Goal: Task Accomplishment & Management: Complete application form

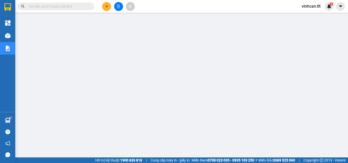
click at [77, 5] on input "text" at bounding box center [58, 7] width 60 height 6
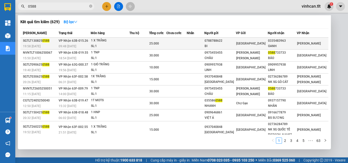
type input "0588"
click at [226, 41] on div "0788788622" at bounding box center [219, 40] width 31 height 5
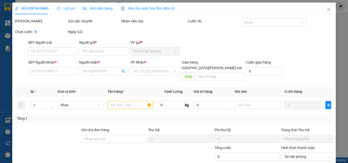
type input "0788788622"
type input "BI"
type input "0335483963"
type input "OANH"
type input "25.000"
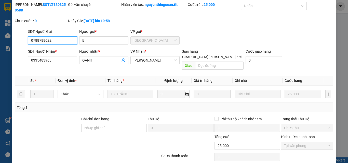
scroll to position [24, 0]
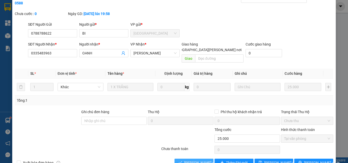
click at [198, 160] on span "[PERSON_NAME] và [PERSON_NAME] hàng" at bounding box center [218, 163] width 69 height 6
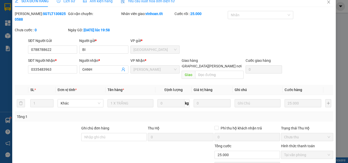
scroll to position [0, 0]
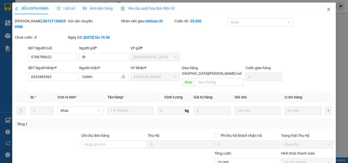
click at [326, 9] on icon "close" at bounding box center [328, 9] width 4 height 4
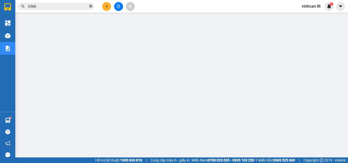
click at [89, 7] on icon "close-circle" at bounding box center [90, 6] width 3 height 3
click at [86, 6] on input "text" at bounding box center [58, 7] width 60 height 6
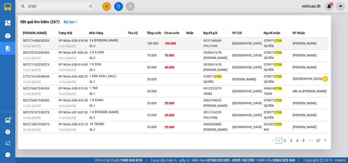
type input "2700"
click at [228, 42] on div "0931168668" at bounding box center [217, 40] width 28 height 5
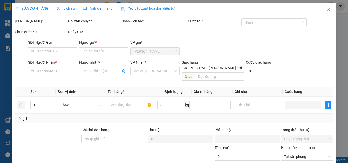
type input "0931168668"
type input "PHƯƠNG"
type input "0789712700"
type input "QUYẾN"
type input "100.000"
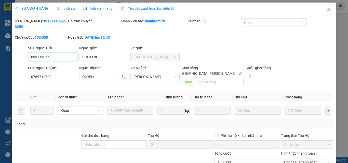
scroll to position [26, 0]
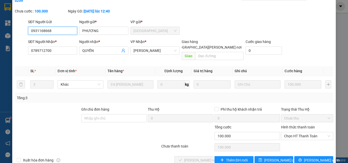
drag, startPoint x: 289, startPoint y: 124, endPoint x: 290, endPoint y: 130, distance: 6.0
click at [289, 132] on span "Chọn HT Thanh Toán" at bounding box center [307, 136] width 46 height 8
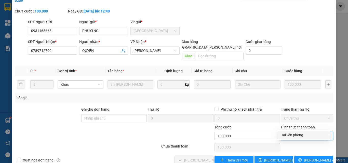
drag, startPoint x: 290, startPoint y: 134, endPoint x: 255, endPoint y: 138, distance: 35.5
click at [287, 136] on div "Tại văn phòng" at bounding box center [304, 135] width 46 height 6
type input "0"
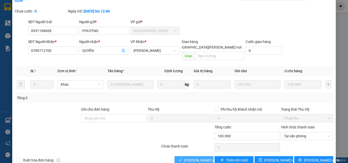
click at [198, 158] on span "[PERSON_NAME] và [PERSON_NAME] hàng" at bounding box center [218, 161] width 69 height 6
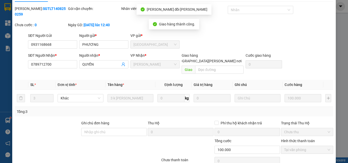
scroll to position [0, 0]
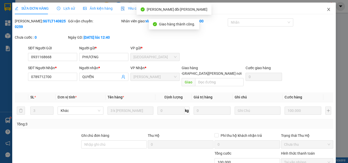
click at [326, 9] on icon "close" at bounding box center [328, 9] width 4 height 4
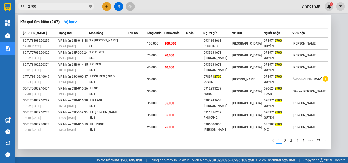
click at [91, 6] on icon "close-circle" at bounding box center [90, 6] width 3 height 3
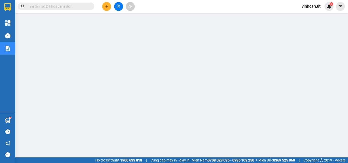
click at [70, 7] on input "text" at bounding box center [58, 7] width 60 height 6
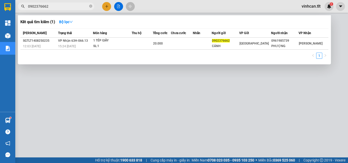
type input "0902376662"
click at [90, 5] on icon "close-circle" at bounding box center [90, 6] width 3 height 3
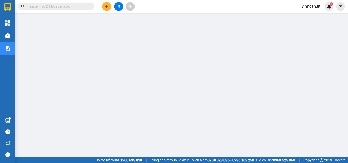
click at [81, 6] on input "text" at bounding box center [58, 7] width 60 height 6
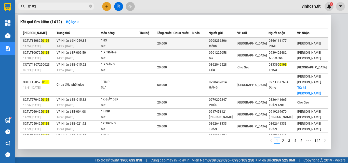
type input "0193"
click at [235, 41] on div "0908236306" at bounding box center [223, 40] width 28 height 5
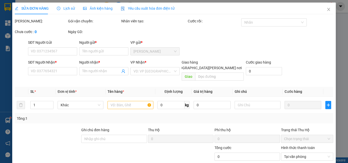
type input "0908236306"
type input "thành"
type input "0366111177"
type input "PHÁT"
type input "20.000"
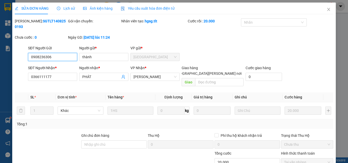
scroll to position [26, 0]
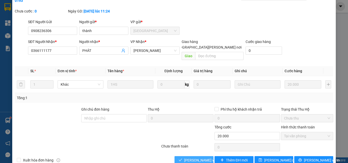
click at [196, 158] on span "[PERSON_NAME] và [PERSON_NAME] hàng" at bounding box center [218, 161] width 69 height 6
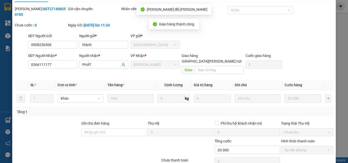
scroll to position [0, 0]
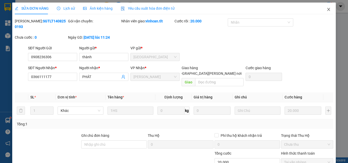
click at [326, 8] on span "Close" at bounding box center [328, 10] width 14 height 14
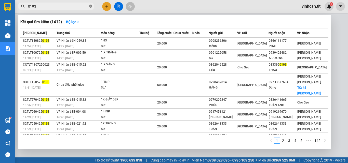
click at [90, 7] on icon "close-circle" at bounding box center [90, 6] width 3 height 3
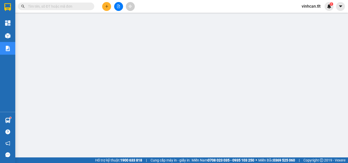
click at [83, 8] on input "text" at bounding box center [58, 7] width 60 height 6
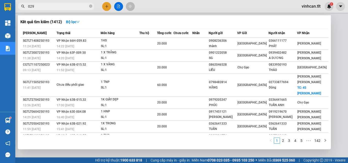
type input "0299"
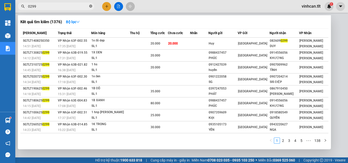
click at [90, 6] on icon "close-circle" at bounding box center [90, 6] width 3 height 3
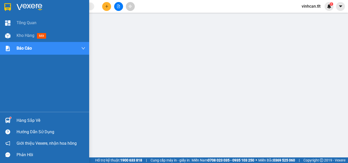
drag, startPoint x: 21, startPoint y: 120, endPoint x: 66, endPoint y: 124, distance: 45.3
click at [23, 120] on div "Hàng sắp về" at bounding box center [51, 121] width 69 height 8
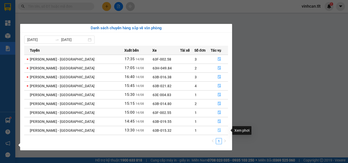
click at [218, 130] on icon "file-done" at bounding box center [219, 131] width 4 height 4
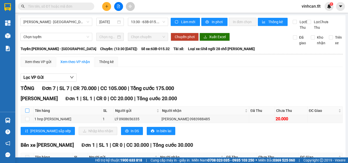
click at [26, 113] on input "checkbox" at bounding box center [27, 111] width 4 height 4
checkbox input "true"
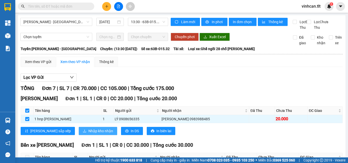
click at [88, 134] on span "Nhập kho nhận" at bounding box center [100, 131] width 25 height 6
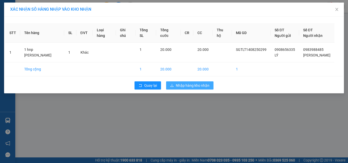
click at [181, 85] on span "Nhập hàng kho nhận" at bounding box center [193, 86] width 34 height 6
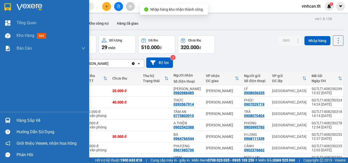
click at [27, 120] on div "Hàng sắp về" at bounding box center [51, 121] width 69 height 8
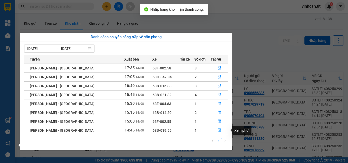
click at [217, 129] on icon "file-done" at bounding box center [219, 131] width 4 height 4
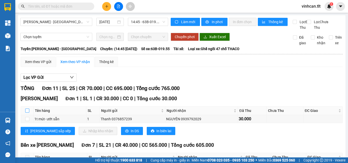
click at [27, 113] on input "checkbox" at bounding box center [27, 111] width 4 height 4
checkbox input "true"
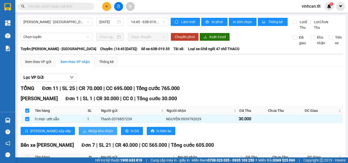
click at [88, 134] on span "Nhập kho nhận" at bounding box center [100, 131] width 25 height 6
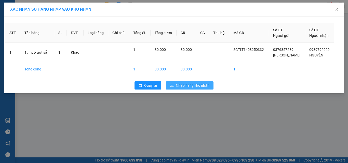
click at [205, 85] on span "Nhập hàng kho nhận" at bounding box center [193, 86] width 34 height 6
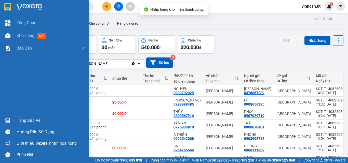
click at [22, 123] on div "Hàng sắp về" at bounding box center [51, 121] width 69 height 8
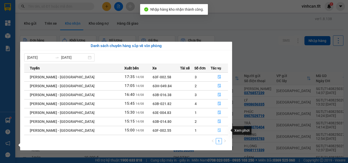
click at [218, 129] on icon "file-done" at bounding box center [219, 131] width 4 height 4
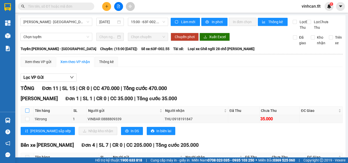
click at [27, 113] on input "checkbox" at bounding box center [27, 111] width 4 height 4
checkbox input "true"
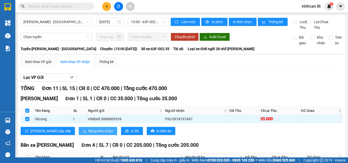
click at [88, 134] on span "Nhập kho nhận" at bounding box center [100, 131] width 25 height 6
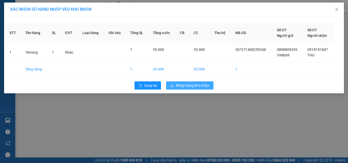
click at [179, 86] on span "Nhập hàng kho nhận" at bounding box center [193, 86] width 34 height 6
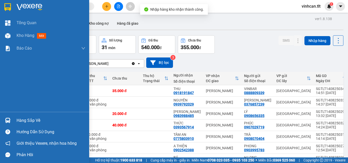
click at [29, 120] on div "Hàng sắp về" at bounding box center [51, 121] width 69 height 8
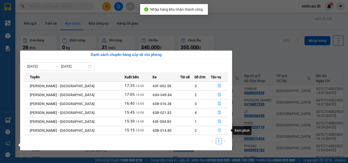
click at [217, 131] on icon "file-done" at bounding box center [219, 131] width 4 height 4
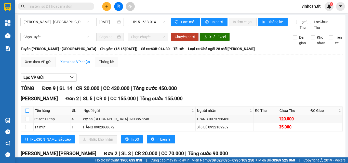
click at [28, 113] on input "checkbox" at bounding box center [27, 111] width 4 height 4
checkbox input "true"
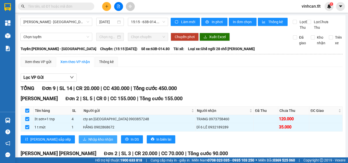
click at [86, 141] on button "Nhập kho nhận" at bounding box center [98, 139] width 38 height 8
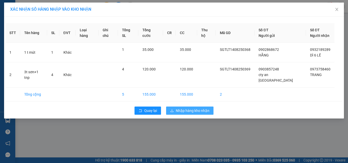
click at [184, 108] on span "Nhập hàng kho nhận" at bounding box center [193, 111] width 34 height 6
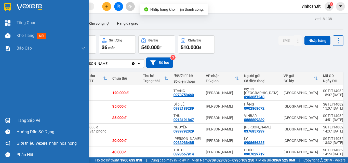
drag, startPoint x: 27, startPoint y: 120, endPoint x: 57, endPoint y: 119, distance: 29.0
click at [28, 120] on div "Hàng sắp về" at bounding box center [51, 121] width 69 height 8
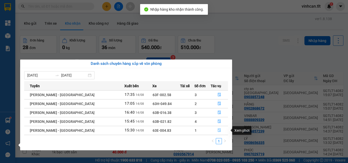
click at [217, 129] on icon "file-done" at bounding box center [219, 131] width 4 height 4
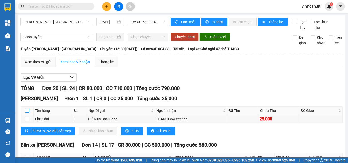
click at [27, 113] on input "checkbox" at bounding box center [27, 111] width 4 height 4
checkbox input "true"
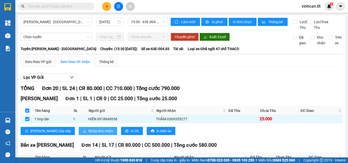
click at [88, 134] on span "Nhập kho nhận" at bounding box center [100, 131] width 25 height 6
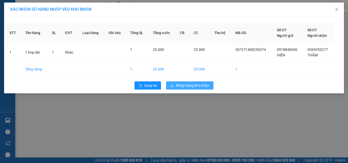
click at [180, 84] on span "Nhập hàng kho nhận" at bounding box center [193, 86] width 34 height 6
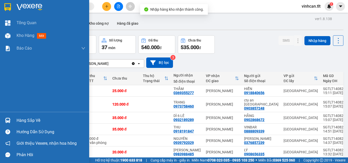
drag, startPoint x: 5, startPoint y: 119, endPoint x: 60, endPoint y: 121, distance: 55.0
click at [22, 121] on div "Hàng sắp về" at bounding box center [51, 121] width 69 height 8
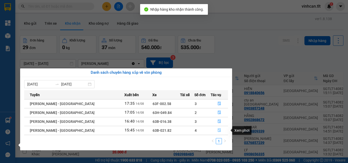
click at [217, 129] on icon "file-done" at bounding box center [219, 131] width 4 height 4
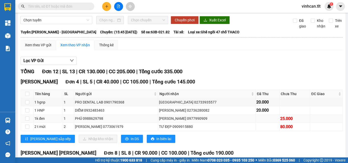
scroll to position [25, 0]
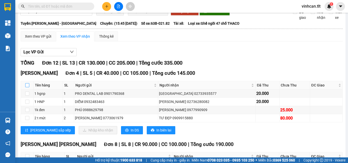
click at [26, 87] on input "checkbox" at bounding box center [27, 85] width 4 height 4
checkbox input "true"
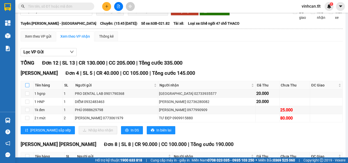
checkbox input "true"
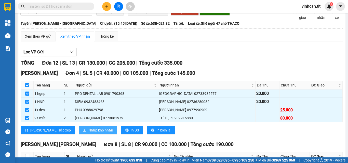
click at [79, 132] on button "Nhập kho nhận" at bounding box center [98, 130] width 38 height 8
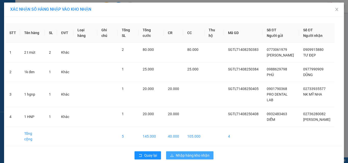
click at [201, 153] on span "Nhập hàng kho nhận" at bounding box center [193, 156] width 34 height 6
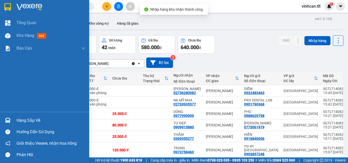
click at [32, 117] on div "Hàng sắp về" at bounding box center [51, 121] width 69 height 8
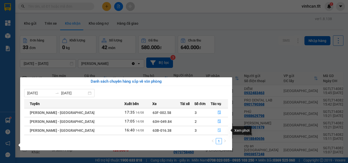
click at [217, 130] on icon "file-done" at bounding box center [219, 131] width 4 height 4
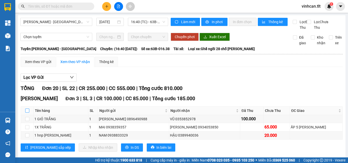
click at [26, 113] on input "checkbox" at bounding box center [27, 111] width 4 height 4
checkbox input "true"
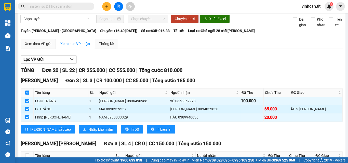
scroll to position [25, 0]
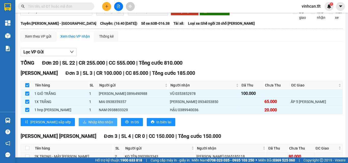
click at [88, 125] on span "Nhập kho nhận" at bounding box center [100, 122] width 25 height 6
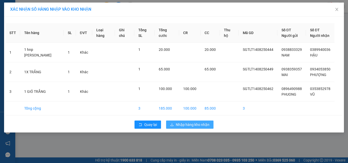
click at [192, 124] on span "Nhập hàng kho nhận" at bounding box center [193, 125] width 34 height 6
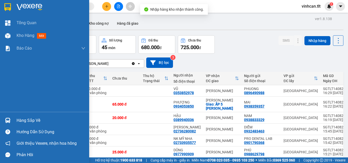
click at [33, 120] on div "Hàng sắp về" at bounding box center [51, 121] width 69 height 8
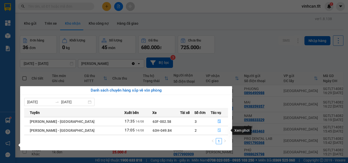
click at [218, 130] on icon "file-done" at bounding box center [219, 131] width 3 height 4
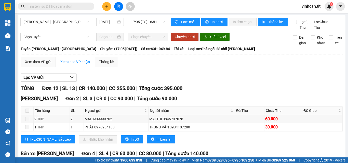
click at [26, 113] on span at bounding box center [27, 111] width 4 height 4
click at [72, 7] on input "text" at bounding box center [58, 7] width 60 height 6
click at [72, 6] on input "text" at bounding box center [58, 7] width 60 height 6
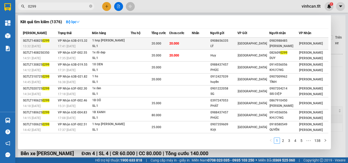
type input "0299"
click at [228, 42] on div "0908656335" at bounding box center [223, 40] width 27 height 5
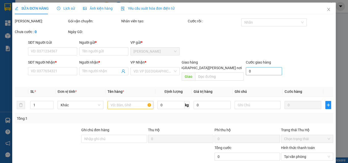
type input "0908656335"
type input "LÝ"
type input "0983988485"
type input "[PERSON_NAME]"
type input "ướt sẵn"
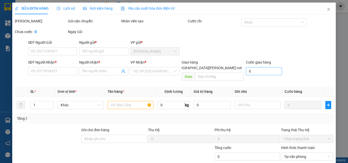
type input "20.000"
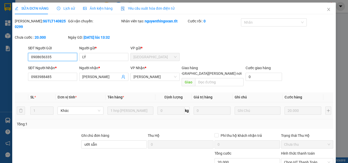
scroll to position [26, 0]
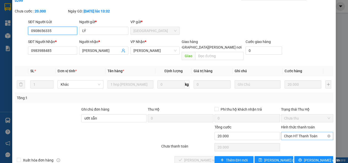
click at [291, 132] on span "Chọn HT Thanh Toán" at bounding box center [307, 136] width 46 height 8
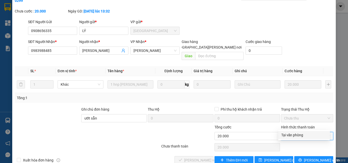
click at [293, 134] on div "Tại văn phòng" at bounding box center [304, 135] width 46 height 6
type input "0"
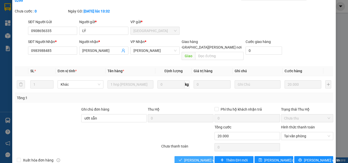
click at [197, 158] on span "[PERSON_NAME] và [PERSON_NAME] hàng" at bounding box center [218, 161] width 69 height 6
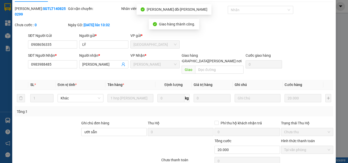
scroll to position [0, 0]
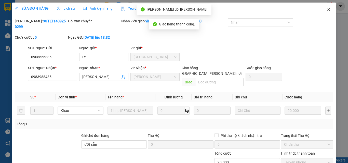
click at [327, 9] on icon "close" at bounding box center [328, 9] width 3 height 3
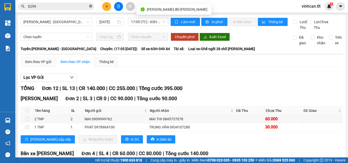
click at [90, 6] on icon "close-circle" at bounding box center [90, 6] width 3 height 3
click at [78, 6] on input "text" at bounding box center [58, 7] width 60 height 6
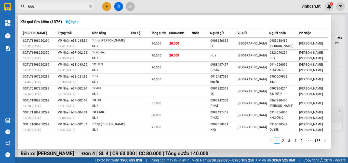
type input "6662"
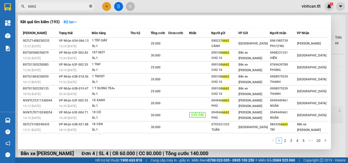
click at [91, 6] on icon "close-circle" at bounding box center [90, 6] width 3 height 3
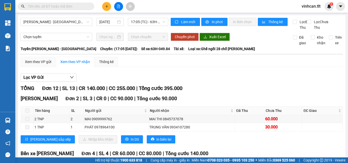
click at [82, 4] on input "text" at bounding box center [58, 7] width 60 height 6
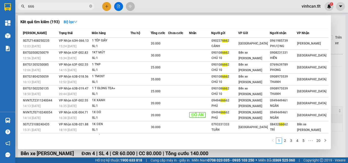
type input "6662"
click at [90, 5] on icon "close-circle" at bounding box center [90, 6] width 3 height 3
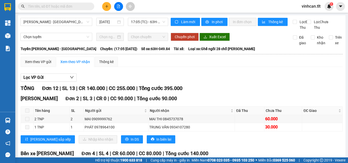
click at [73, 4] on input "text" at bounding box center [58, 7] width 60 height 6
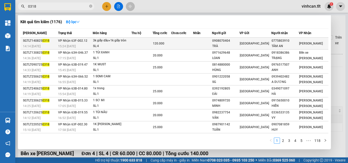
type input "0318"
click at [221, 43] on div "0908070404" at bounding box center [225, 40] width 27 height 5
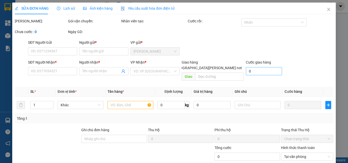
type input "0908070404"
type input "TRÀ"
type input "0775803910"
type input "TÂM AN"
type input "120.000"
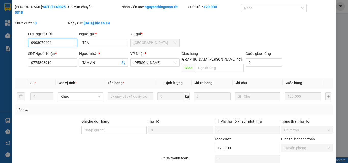
scroll to position [24, 0]
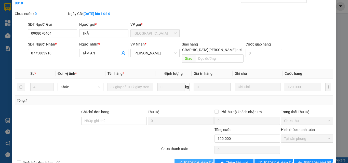
click at [205, 160] on span "[PERSON_NAME] và [PERSON_NAME] hàng" at bounding box center [218, 163] width 69 height 6
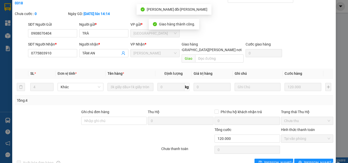
scroll to position [0, 0]
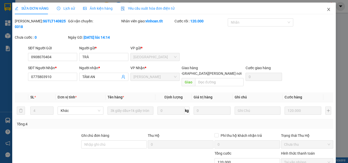
drag, startPoint x: 324, startPoint y: 10, endPoint x: 242, endPoint y: 10, distance: 81.7
click at [326, 10] on icon "close" at bounding box center [328, 9] width 4 height 4
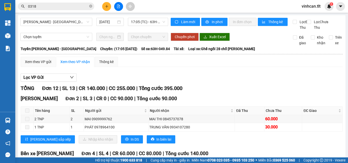
click at [89, 7] on span "0318" at bounding box center [56, 7] width 76 height 8
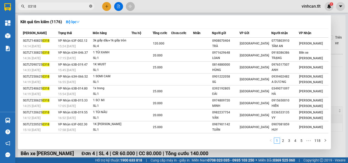
click at [89, 6] on icon "close-circle" at bounding box center [90, 6] width 3 height 3
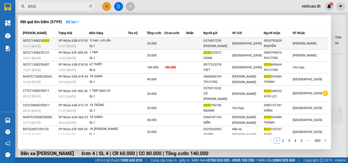
type input "0332"
click at [225, 43] on div "0376857239" at bounding box center [217, 40] width 28 height 5
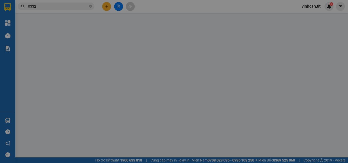
type input "0376857239"
type input "[PERSON_NAME]"
type input "0939792029"
type input "NGUYÊN"
type input "30.000"
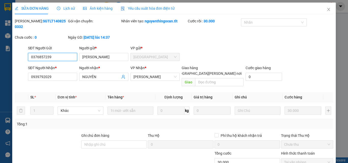
scroll to position [26, 0]
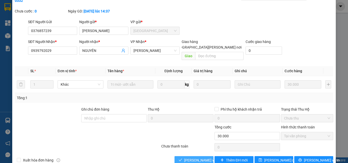
click at [193, 158] on span "[PERSON_NAME] và [PERSON_NAME] hàng" at bounding box center [218, 161] width 69 height 6
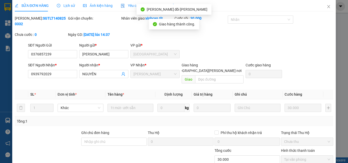
scroll to position [0, 0]
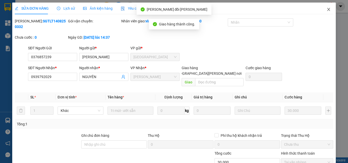
click at [326, 11] on icon "close" at bounding box center [328, 9] width 4 height 4
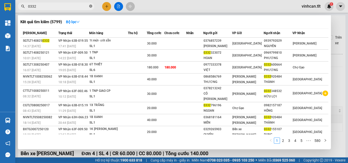
click at [90, 6] on icon "close-circle" at bounding box center [90, 6] width 3 height 3
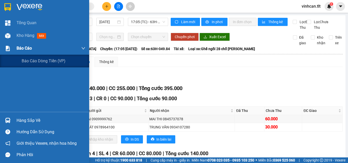
click at [22, 46] on span "Báo cáo" at bounding box center [24, 48] width 15 height 6
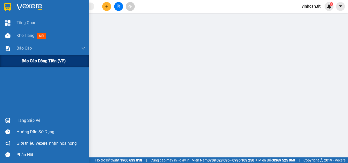
drag, startPoint x: 34, startPoint y: 60, endPoint x: 42, endPoint y: 63, distance: 8.5
click at [36, 61] on span "Báo cáo dòng tiền (VP)" at bounding box center [44, 61] width 44 height 6
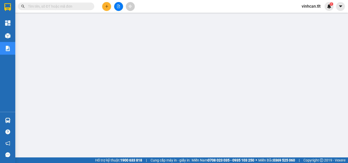
click at [83, 6] on input "text" at bounding box center [58, 7] width 60 height 6
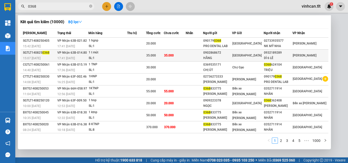
type input "0368"
click at [224, 55] on div "0902868672" at bounding box center [217, 52] width 29 height 5
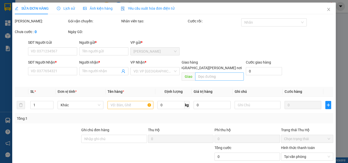
type input "0902868672"
type input "HẰNG"
type input "0932189289"
type input "DÌ 6 LÊ"
type input "35.000"
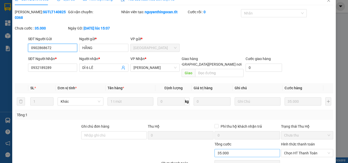
scroll to position [26, 0]
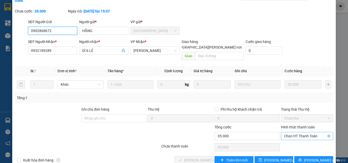
click at [292, 132] on span "Chọn HT Thanh Toán" at bounding box center [307, 136] width 46 height 8
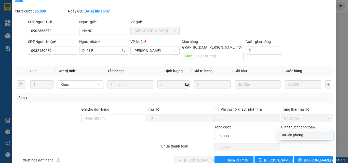
click at [293, 137] on div "Tại văn phòng" at bounding box center [304, 135] width 46 height 6
type input "0"
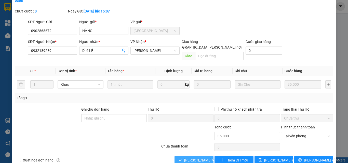
click at [201, 158] on span "[PERSON_NAME] và [PERSON_NAME] hàng" at bounding box center [218, 161] width 69 height 6
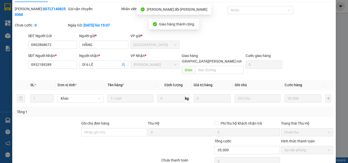
scroll to position [0, 0]
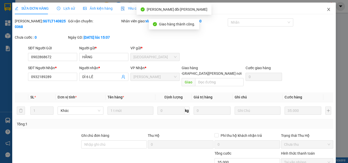
click at [326, 11] on icon "close" at bounding box center [328, 9] width 4 height 4
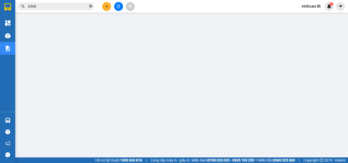
click at [91, 6] on icon "close-circle" at bounding box center [90, 6] width 3 height 3
click at [76, 6] on input "text" at bounding box center [58, 7] width 60 height 6
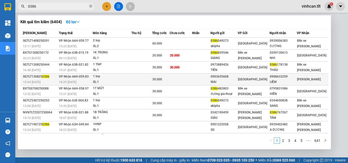
type input "0386"
click at [228, 78] on div "0903655608" at bounding box center [224, 76] width 27 height 5
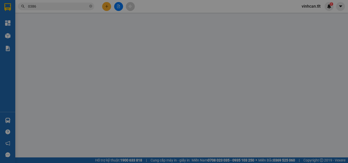
type input "0903655608"
type input "MAI"
type input "0908633259"
type input "LIÊM"
type input "30.000"
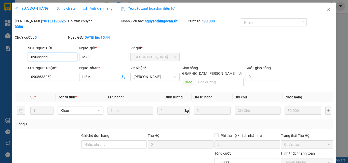
scroll to position [24, 0]
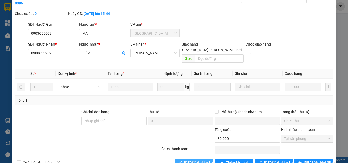
click at [194, 160] on span "[PERSON_NAME] và [PERSON_NAME] hàng" at bounding box center [218, 163] width 69 height 6
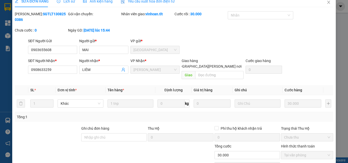
scroll to position [0, 0]
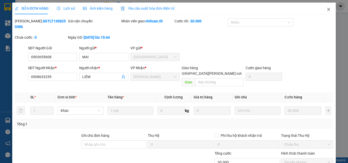
click at [327, 9] on icon "close" at bounding box center [328, 9] width 3 height 3
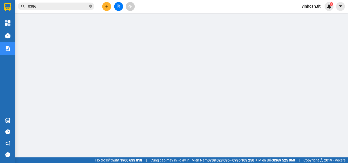
click at [91, 6] on icon "close-circle" at bounding box center [90, 6] width 3 height 3
click at [79, 5] on input "text" at bounding box center [58, 7] width 60 height 6
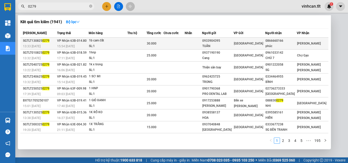
type input "0279"
click at [224, 40] on div "0933904395" at bounding box center [217, 40] width 31 height 5
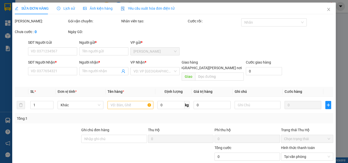
type input "0933904395"
type input "TUẤN"
type input "0866660166"
type input "phúc"
type input "30.000"
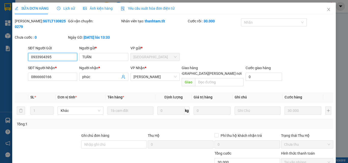
scroll to position [21, 0]
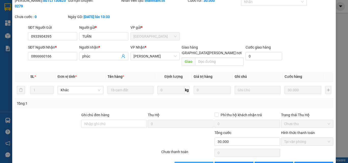
drag, startPoint x: 194, startPoint y: 154, endPoint x: 195, endPoint y: 151, distance: 2.6
click at [194, 163] on span "[PERSON_NAME] và [PERSON_NAME] hàng" at bounding box center [218, 166] width 69 height 6
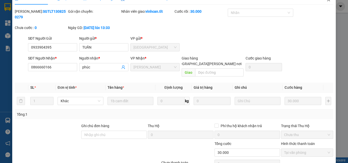
scroll to position [0, 0]
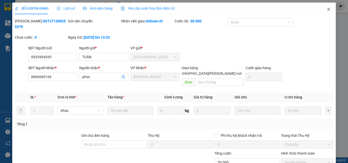
click at [326, 9] on icon "close" at bounding box center [328, 9] width 4 height 4
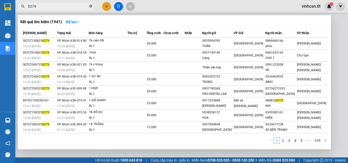
click at [91, 6] on icon "close-circle" at bounding box center [90, 6] width 3 height 3
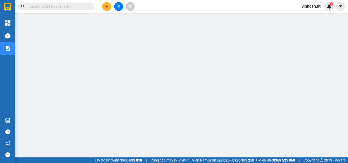
click at [79, 7] on input "text" at bounding box center [58, 7] width 60 height 6
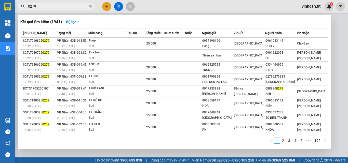
type input "0279"
click at [89, 7] on icon "close-circle" at bounding box center [90, 6] width 3 height 3
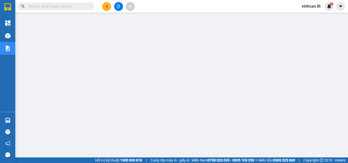
drag, startPoint x: 81, startPoint y: 7, endPoint x: 78, endPoint y: 7, distance: 3.1
click at [80, 7] on input "text" at bounding box center [58, 7] width 60 height 6
click at [76, 6] on input "text" at bounding box center [58, 7] width 60 height 6
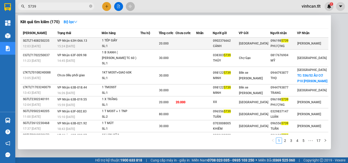
type input "5739"
click at [235, 40] on div "0902376662" at bounding box center [225, 40] width 25 height 5
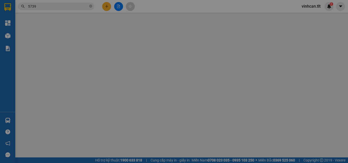
type input "0902376662"
type input "CẢNH"
type input "0961985739"
type input "PHƯỢNG"
type input "20.000"
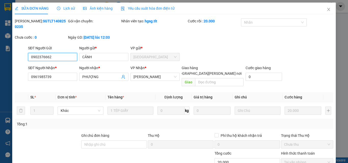
scroll to position [24, 0]
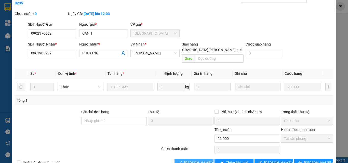
click at [201, 160] on span "[PERSON_NAME] và [PERSON_NAME] hàng" at bounding box center [218, 163] width 69 height 6
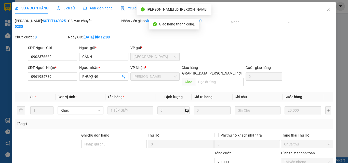
scroll to position [0, 0]
click at [326, 9] on icon "close" at bounding box center [328, 9] width 4 height 4
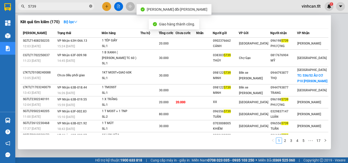
click at [90, 6] on icon "close-circle" at bounding box center [90, 6] width 3 height 3
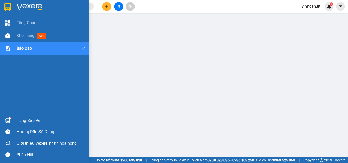
click at [11, 120] on div at bounding box center [7, 120] width 9 height 9
click at [7, 118] on img at bounding box center [7, 120] width 5 height 5
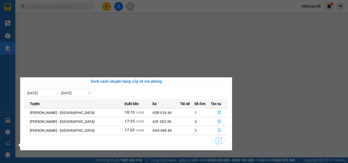
click at [217, 131] on icon "file-done" at bounding box center [219, 131] width 4 height 4
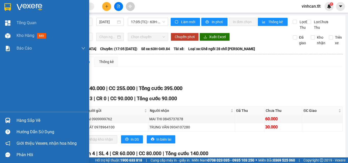
click at [12, 116] on div "Hàng sắp về" at bounding box center [44, 120] width 89 height 11
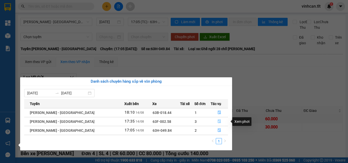
click at [214, 120] on button "button" at bounding box center [219, 122] width 17 height 8
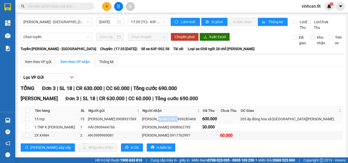
drag, startPoint x: 153, startPoint y: 124, endPoint x: 172, endPoint y: 125, distance: 18.9
click at [172, 122] on div "[PERSON_NAME] AN 0939283468" at bounding box center [171, 119] width 59 height 6
copy div "0939283468"
click at [68, 5] on input "text" at bounding box center [58, 7] width 60 height 6
paste input "0939283468"
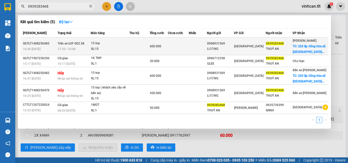
type input "0939283468"
click at [137, 44] on td at bounding box center [139, 47] width 20 height 18
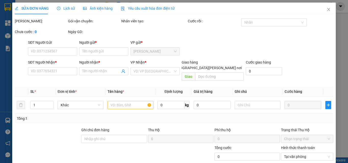
type input "0908931569"
type input "LƯƠNG"
type input "0939283468"
type input "THUÝ AN"
checkbox input "true"
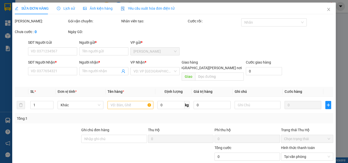
type input "265 ấp đông hòa xã [GEOGRAPHIC_DATA][PERSON_NAME]"
type input "600.000"
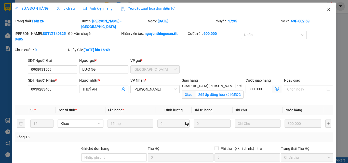
click at [326, 9] on icon "close" at bounding box center [328, 9] width 4 height 4
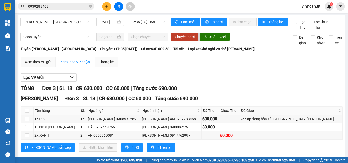
click at [56, 7] on input "0939283468" at bounding box center [58, 7] width 60 height 6
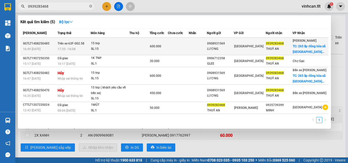
click at [128, 42] on div "15 tnp" at bounding box center [110, 44] width 38 height 6
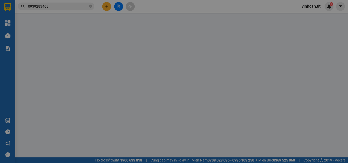
type input "0908931569"
type input "LƯƠNG"
type input "0939283468"
type input "THUÝ AN"
checkbox input "true"
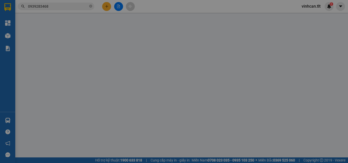
type input "265 ấp đông hòa xã [GEOGRAPHIC_DATA][PERSON_NAME]"
type input "600.000"
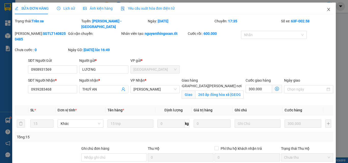
click at [327, 6] on span "Close" at bounding box center [328, 10] width 14 height 14
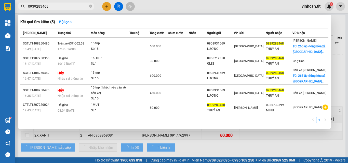
click at [49, 5] on input "0939283468" at bounding box center [58, 7] width 60 height 6
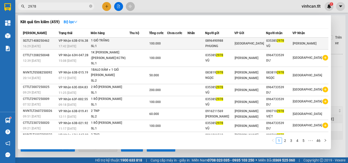
type input "2978"
click at [129, 42] on div "1 GIỎ TRẮNG" at bounding box center [110, 41] width 38 height 6
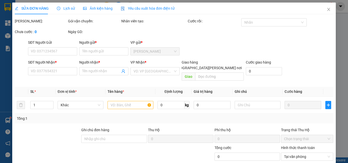
type input "0896490988"
type input "PHUONG"
type input "0353852978"
type input "VŨ"
type input "100.000"
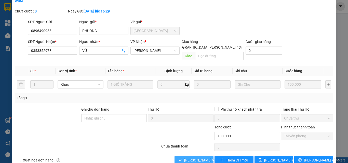
click at [188, 158] on span "[PERSON_NAME] và [PERSON_NAME] hàng" at bounding box center [218, 161] width 69 height 6
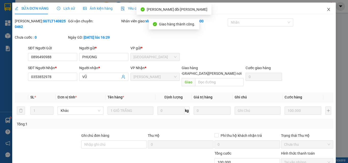
click at [326, 10] on icon "close" at bounding box center [328, 9] width 4 height 4
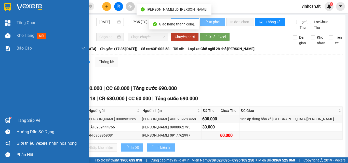
click at [5, 120] on div at bounding box center [7, 120] width 9 height 9
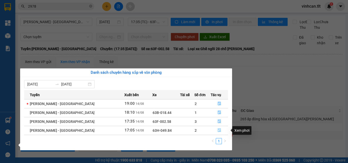
click at [211, 130] on button "button" at bounding box center [219, 131] width 17 height 8
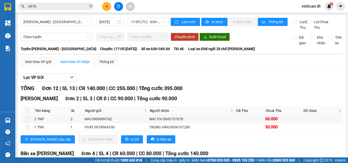
click at [26, 113] on span at bounding box center [27, 111] width 4 height 4
click at [48, 65] on div "Xem theo VP gửi" at bounding box center [38, 62] width 26 height 6
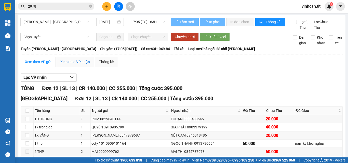
click at [75, 65] on div "Xem theo VP nhận" at bounding box center [75, 62] width 30 height 6
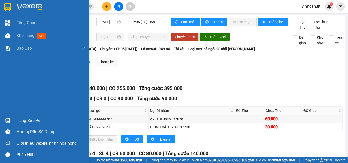
click at [7, 125] on div "Hàng sắp về" at bounding box center [44, 120] width 89 height 11
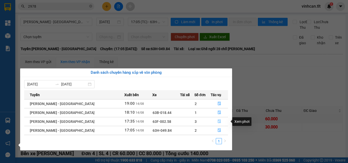
click at [214, 121] on button "button" at bounding box center [219, 122] width 17 height 8
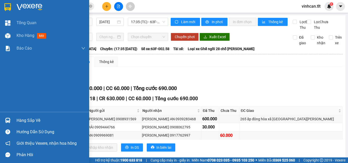
click at [7, 118] on img at bounding box center [7, 120] width 5 height 5
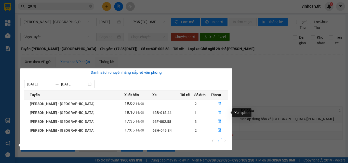
click at [211, 112] on button "button" at bounding box center [219, 113] width 17 height 8
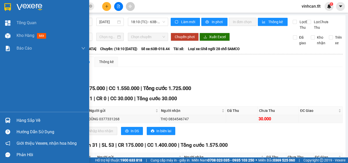
click at [5, 119] on div at bounding box center [7, 120] width 9 height 9
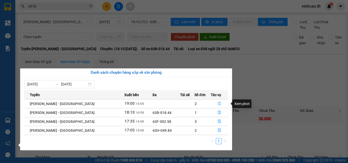
click at [214, 105] on button "button" at bounding box center [219, 104] width 17 height 8
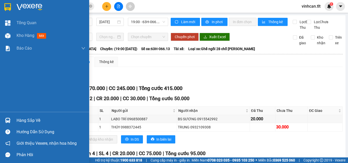
click at [5, 117] on div at bounding box center [7, 120] width 9 height 9
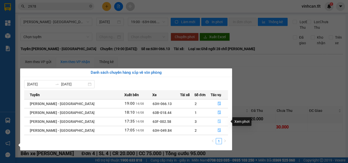
click at [214, 121] on button "button" at bounding box center [219, 122] width 17 height 8
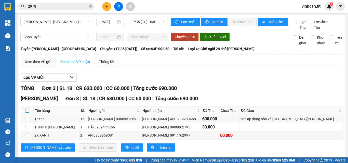
click at [26, 113] on input "checkbox" at bounding box center [27, 111] width 4 height 4
checkbox input "true"
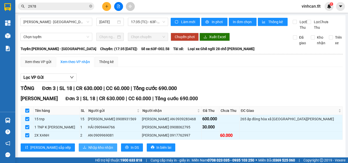
click at [88, 150] on span "Nhập kho nhận" at bounding box center [100, 148] width 25 height 6
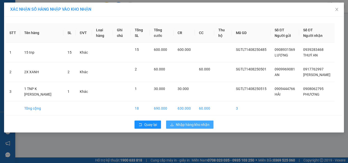
click at [201, 127] on span "Nhập hàng kho nhận" at bounding box center [193, 125] width 34 height 6
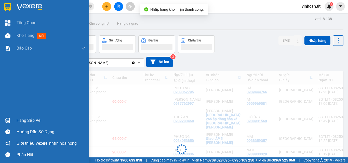
click at [10, 121] on img at bounding box center [7, 120] width 5 height 5
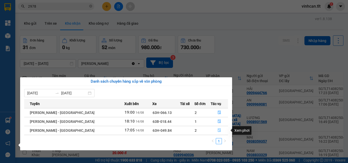
click at [218, 129] on icon "file-done" at bounding box center [219, 131] width 4 height 4
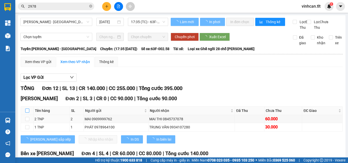
click at [27, 113] on input "checkbox" at bounding box center [27, 111] width 4 height 4
checkbox input "true"
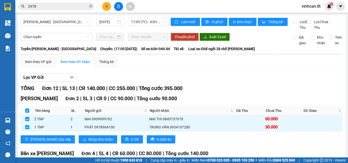
checkbox input "true"
click at [88, 142] on span "Nhập kho nhận" at bounding box center [100, 140] width 25 height 6
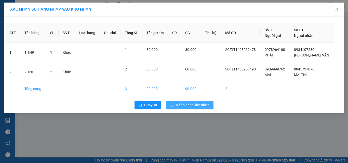
click at [200, 104] on span "Nhập hàng kho nhận" at bounding box center [193, 105] width 34 height 6
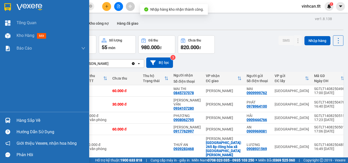
click at [13, 122] on div "Hàng sắp về" at bounding box center [44, 120] width 89 height 11
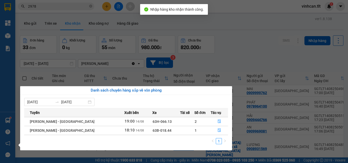
click at [73, 7] on section "Kết quả [PERSON_NAME] ( 459 ) Bộ lọc Mã ĐH Trạng thái Món hàng Thu hộ Tổng [PER…" at bounding box center [174, 81] width 348 height 163
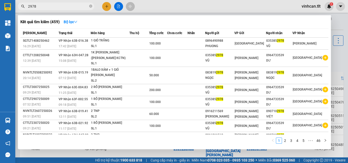
click at [72, 9] on input "2978" at bounding box center [58, 7] width 60 height 6
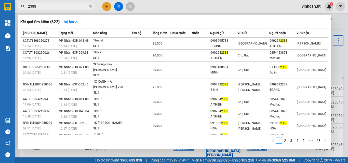
type input "2388"
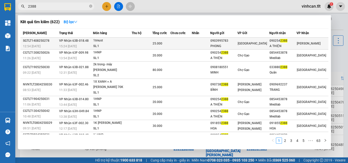
click at [129, 42] on div "1tmust" at bounding box center [112, 41] width 38 height 6
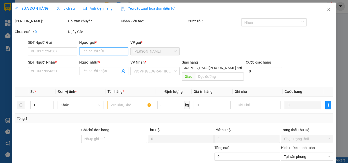
type input "0903995783"
type input "PHONG"
type input "0902542388"
type input "A THIỆN"
type input "25.000"
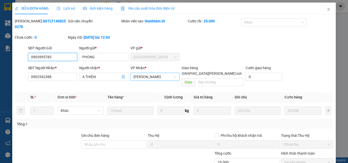
click at [145, 73] on span "[PERSON_NAME]" at bounding box center [154, 77] width 43 height 8
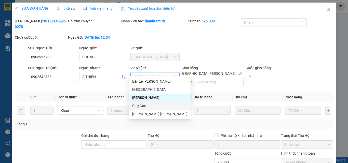
click at [142, 104] on div "Chợ Gạo" at bounding box center [159, 106] width 55 height 6
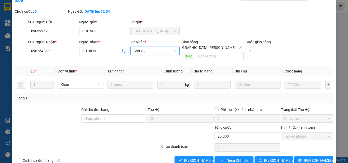
scroll to position [26, 0]
click at [266, 158] on span "[PERSON_NAME] đổi" at bounding box center [280, 161] width 33 height 6
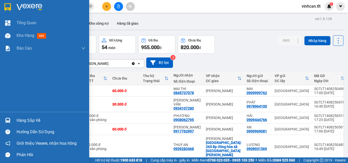
click at [16, 118] on div "Hàng sắp về" at bounding box center [44, 120] width 89 height 11
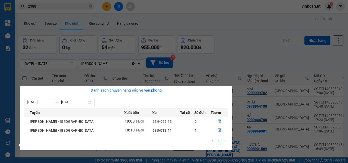
click at [45, 8] on section "Kết quả [PERSON_NAME] ( 622 ) Bộ lọc Mã ĐH Trạng thái Món hàng Thu hộ Tổng [PER…" at bounding box center [174, 81] width 348 height 163
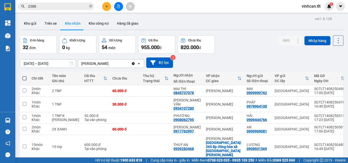
click at [45, 8] on input "2388" at bounding box center [58, 7] width 60 height 6
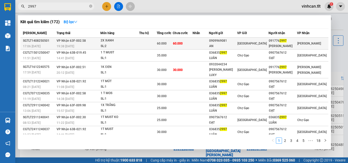
type input "2997"
click at [86, 41] on span "[PERSON_NAME] 63F-002.58" at bounding box center [71, 41] width 29 height 4
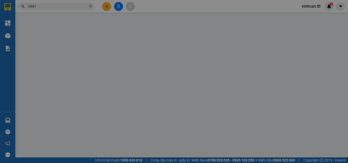
type input "0909969081"
type input "AN"
type input "0917762997"
type input "[PERSON_NAME]"
type input "60.000"
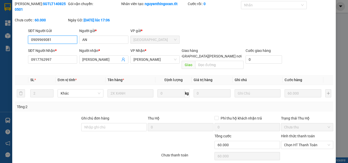
scroll to position [24, 0]
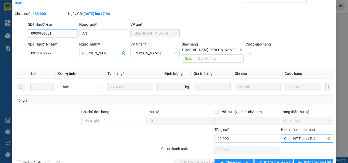
click at [300, 135] on span "Chọn HT Thanh Toán" at bounding box center [307, 139] width 46 height 8
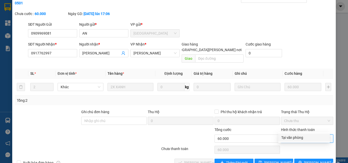
click at [294, 136] on div "Tại văn phòng" at bounding box center [304, 138] width 46 height 6
type input "0"
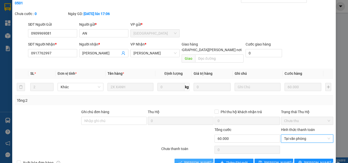
click at [184, 160] on span "[PERSON_NAME] và [PERSON_NAME] hàng" at bounding box center [218, 163] width 69 height 6
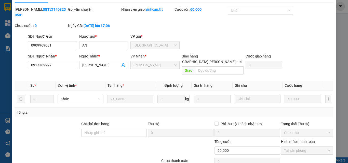
scroll to position [0, 0]
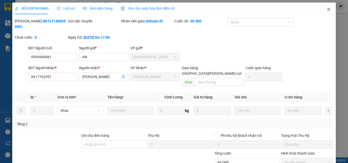
click at [328, 8] on span "Close" at bounding box center [328, 10] width 14 height 14
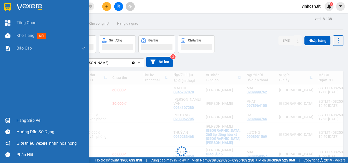
click at [9, 119] on img at bounding box center [7, 120] width 5 height 5
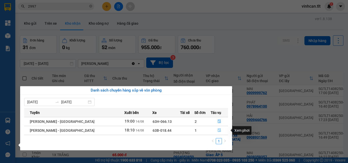
click at [218, 133] on button "button" at bounding box center [219, 131] width 17 height 8
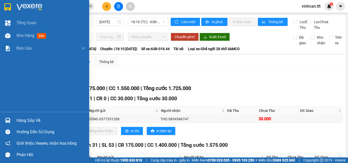
click at [14, 116] on div "Hàng sắp về" at bounding box center [44, 120] width 89 height 11
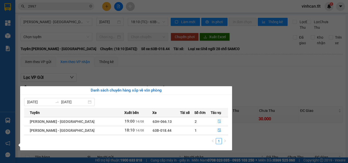
click at [214, 120] on button "button" at bounding box center [219, 122] width 17 height 8
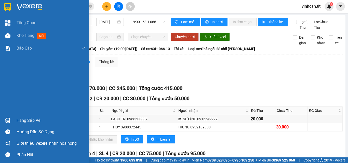
click at [7, 117] on div at bounding box center [7, 120] width 9 height 9
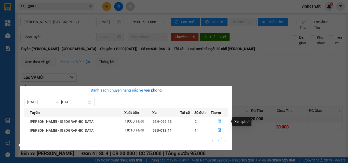
click at [212, 123] on button "button" at bounding box center [219, 122] width 17 height 8
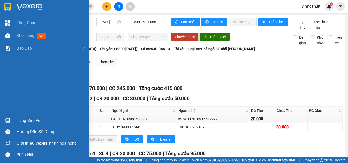
click at [17, 121] on div "Hàng sắp về" at bounding box center [51, 121] width 69 height 8
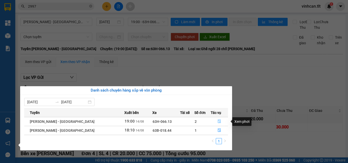
click at [217, 120] on icon "file-done" at bounding box center [219, 122] width 4 height 4
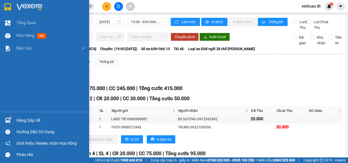
click at [10, 121] on div at bounding box center [7, 120] width 9 height 9
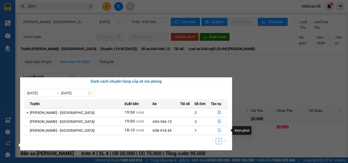
click at [213, 128] on button "button" at bounding box center [219, 131] width 17 height 8
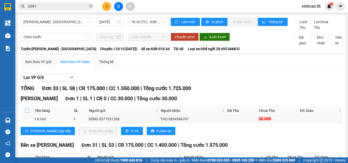
click at [29, 113] on input "checkbox" at bounding box center [27, 111] width 4 height 4
checkbox input "true"
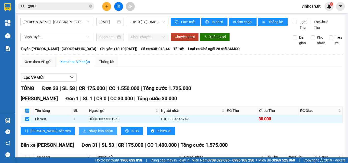
click at [88, 134] on span "Nhập kho nhận" at bounding box center [100, 131] width 25 height 6
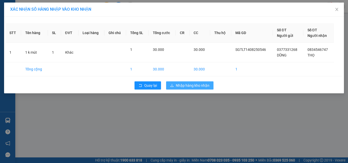
click at [188, 86] on span "Nhập hàng kho nhận" at bounding box center [193, 86] width 34 height 6
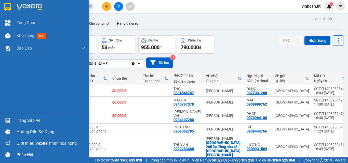
click at [9, 118] on img at bounding box center [7, 120] width 5 height 5
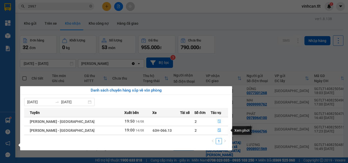
click at [217, 121] on icon "file-done" at bounding box center [219, 122] width 4 height 4
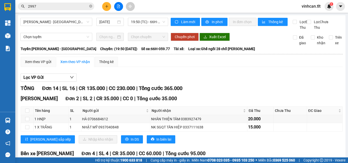
click at [73, 5] on input "2997" at bounding box center [58, 7] width 60 height 6
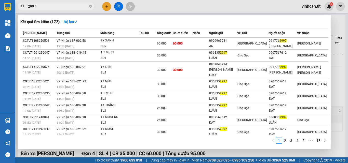
click at [73, 5] on input "2997" at bounding box center [58, 7] width 60 height 6
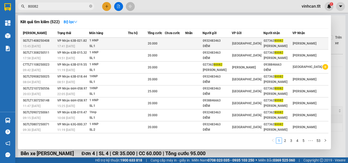
type input "80082"
click at [175, 43] on td at bounding box center [175, 44] width 20 height 12
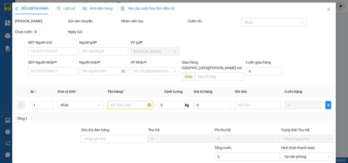
type input "0932483463"
type input "DIỄM"
type input "02736280082"
type input "[PERSON_NAME]"
type input "20.000"
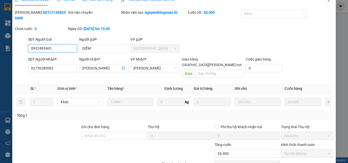
scroll to position [26, 0]
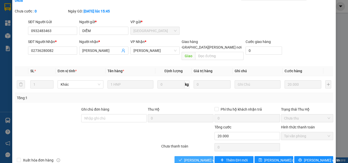
click at [187, 158] on span "[PERSON_NAME] và [PERSON_NAME] hàng" at bounding box center [218, 161] width 69 height 6
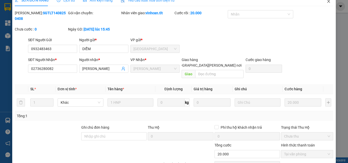
scroll to position [1, 0]
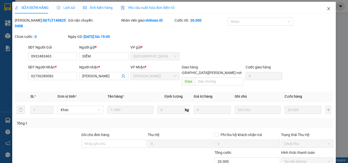
click at [326, 9] on icon "close" at bounding box center [328, 9] width 4 height 4
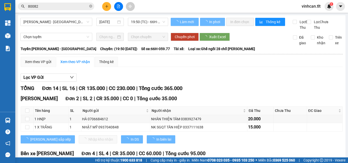
click at [55, 6] on input "80082" at bounding box center [58, 7] width 60 height 6
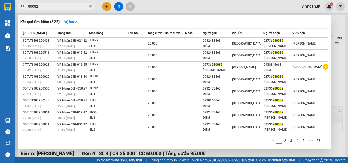
click at [55, 6] on input "80082" at bounding box center [58, 7] width 60 height 6
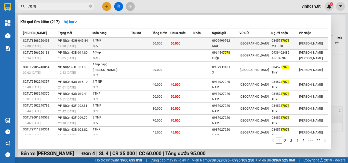
type input "7078"
click at [167, 45] on div "60.000" at bounding box center [161, 44] width 18 height 6
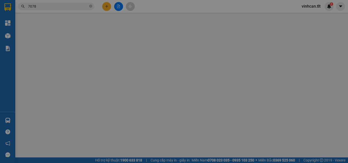
type input "0909999762"
type input "MAI"
type input "0845737078"
type input "MAI THI"
type input "60.000"
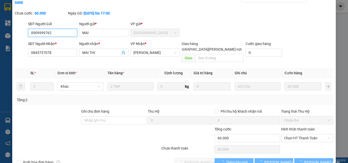
scroll to position [26, 0]
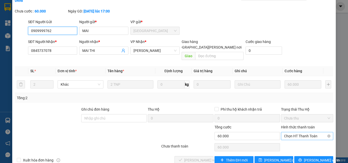
click at [299, 132] on span "Chọn HT Thanh Toán" at bounding box center [307, 136] width 46 height 8
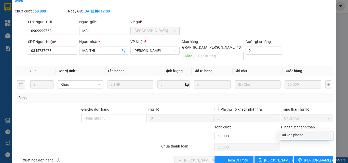
click at [295, 137] on div "Tại văn phòng" at bounding box center [304, 135] width 46 height 6
type input "0"
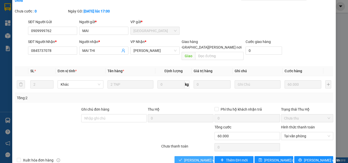
click at [191, 158] on span "[PERSON_NAME] và [PERSON_NAME] hàng" at bounding box center [218, 161] width 69 height 6
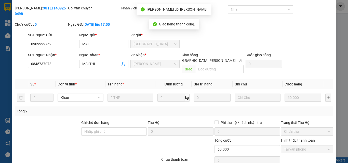
scroll to position [1, 0]
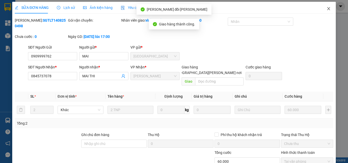
click at [326, 9] on icon "close" at bounding box center [328, 9] width 4 height 4
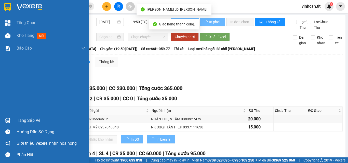
click at [18, 115] on div "Hàng sắp về" at bounding box center [44, 120] width 89 height 11
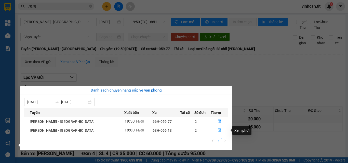
click at [218, 130] on icon "file-done" at bounding box center [219, 131] width 4 height 4
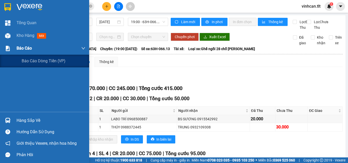
click at [12, 49] on div at bounding box center [7, 48] width 9 height 9
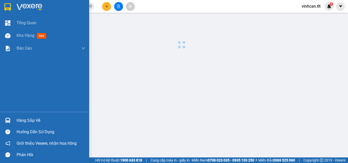
click at [42, 72] on div "Tổng Quan Kho hàng mới Báo cáo Báo cáo dòng tiền (VP)" at bounding box center [44, 64] width 89 height 95
click at [41, 60] on div "Tổng Quan Kho hàng mới Báo cáo Báo cáo dòng tiền (VP)" at bounding box center [44, 64] width 89 height 95
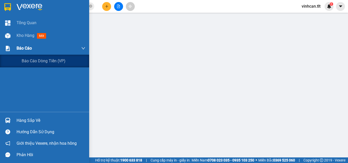
click at [26, 51] on span "Báo cáo" at bounding box center [24, 48] width 15 height 6
click at [36, 59] on span "Báo cáo dòng tiền (VP)" at bounding box center [44, 61] width 44 height 6
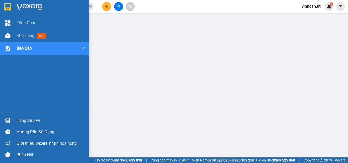
click at [12, 116] on div "Hàng sắp về" at bounding box center [44, 120] width 89 height 11
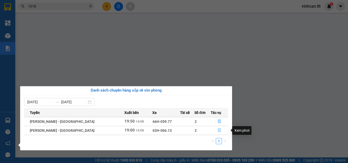
click at [217, 131] on icon "file-done" at bounding box center [219, 131] width 4 height 4
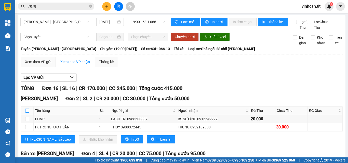
click at [27, 113] on input "checkbox" at bounding box center [27, 111] width 4 height 4
checkbox input "true"
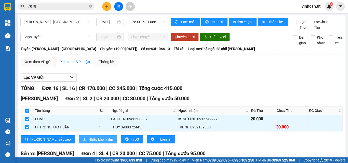
click at [88, 142] on span "Nhập kho nhận" at bounding box center [100, 140] width 25 height 6
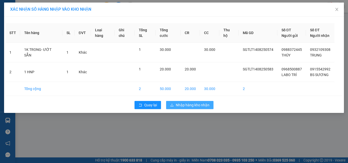
click at [198, 103] on span "Nhập hàng kho nhận" at bounding box center [193, 105] width 34 height 6
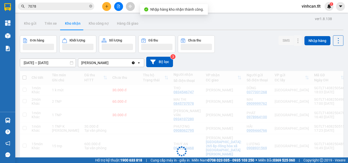
click at [6, 120] on img at bounding box center [7, 120] width 5 height 5
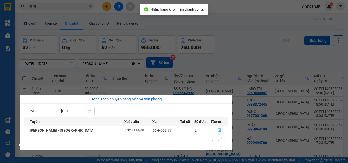
click at [212, 128] on button "button" at bounding box center [219, 131] width 17 height 8
